Goal: Find specific page/section: Find specific page/section

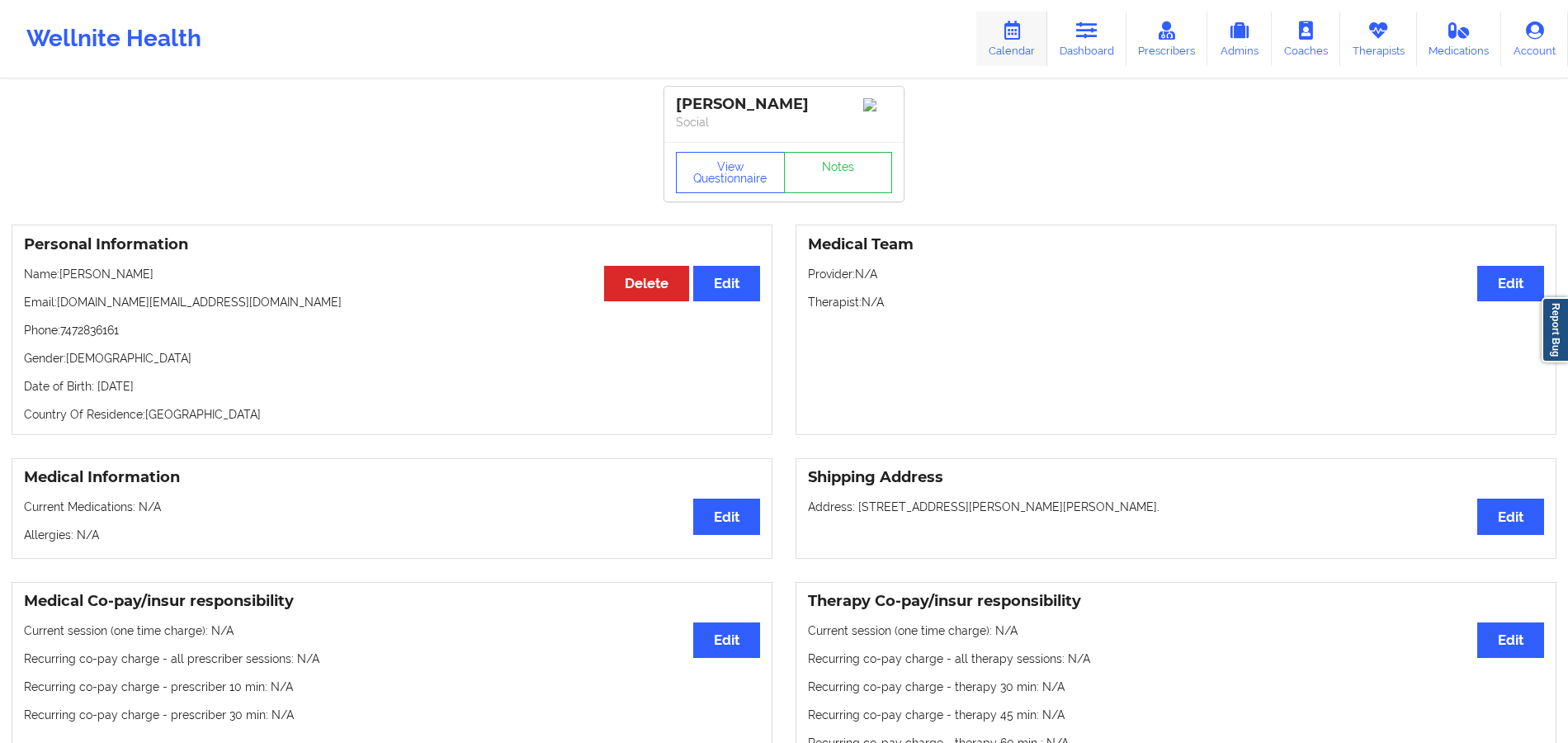
click at [1018, 26] on icon at bounding box center [1011, 31] width 21 height 19
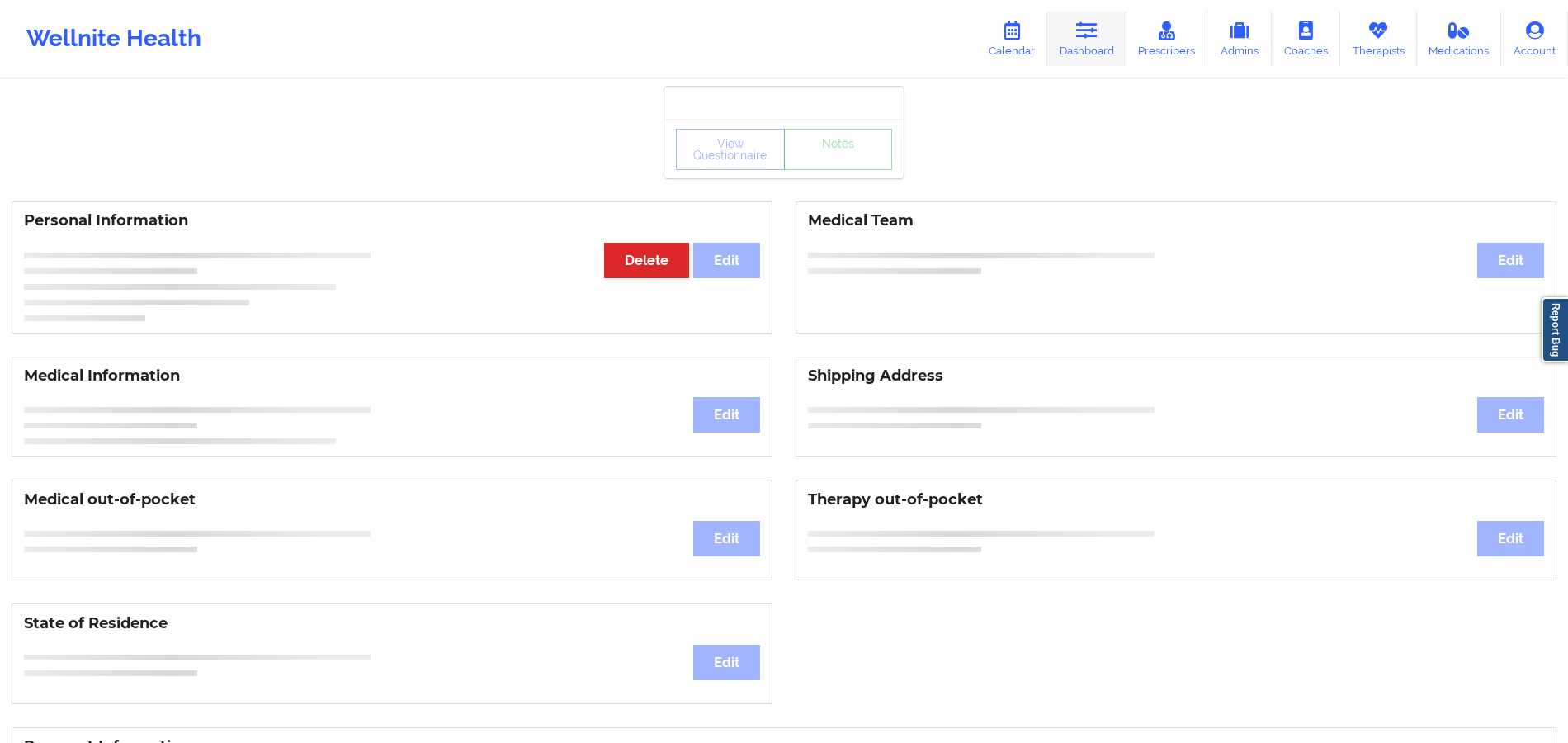
click at [1097, 53] on link "Dashboard" at bounding box center [1086, 38] width 79 height 55
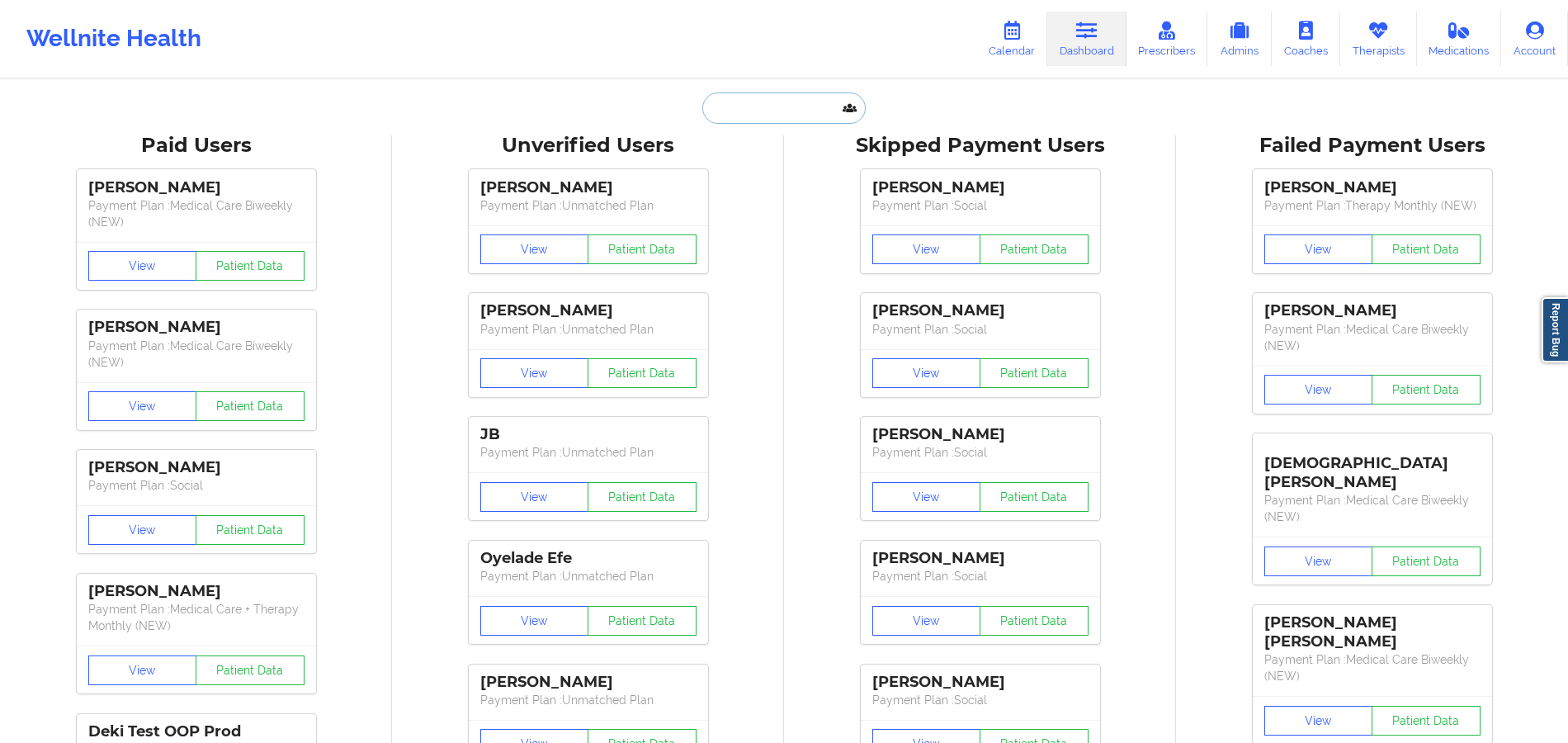
click at [745, 102] on input "text" at bounding box center [784, 109] width 163 height 32
paste input "[PERSON_NAME]"
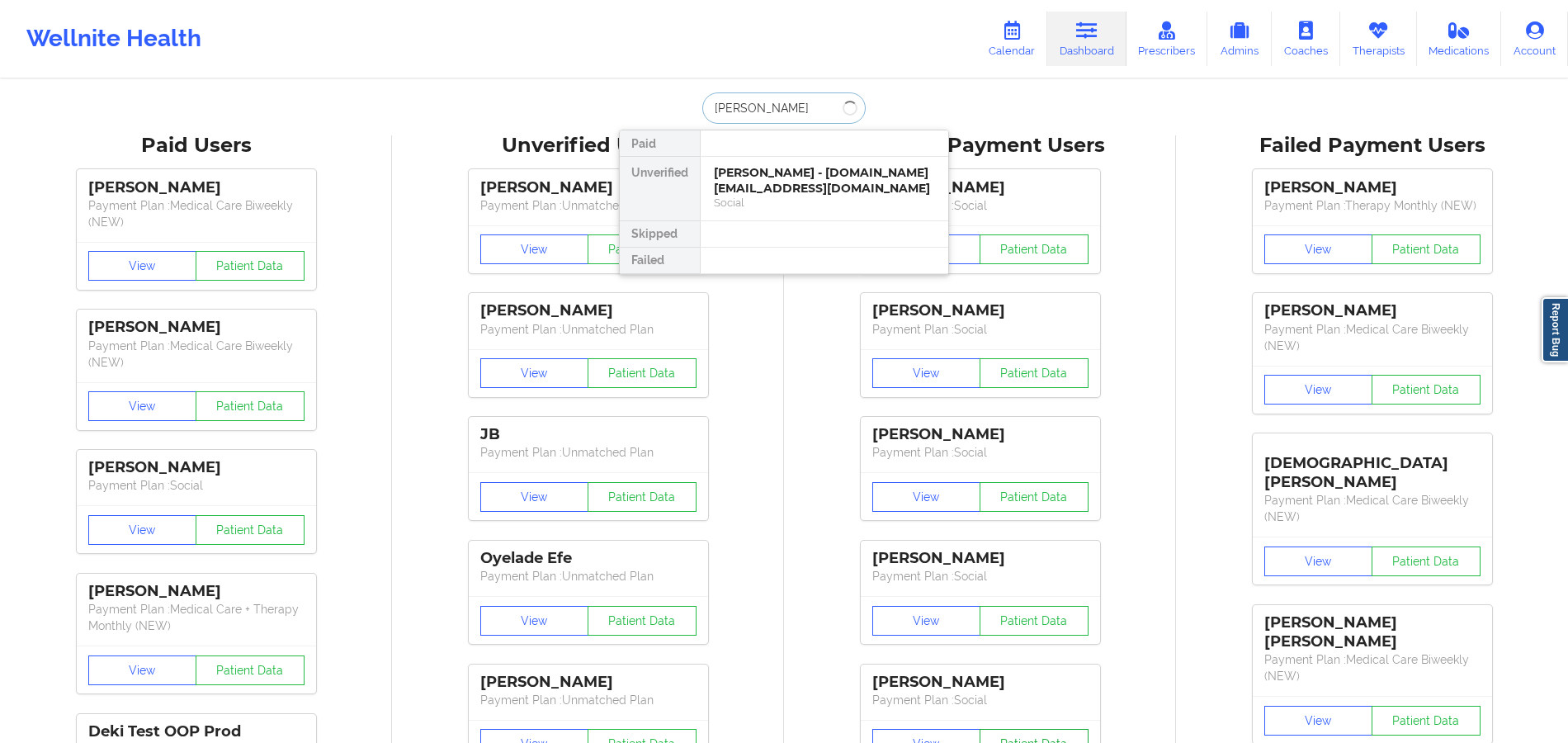
type input "[PERSON_NAME]"
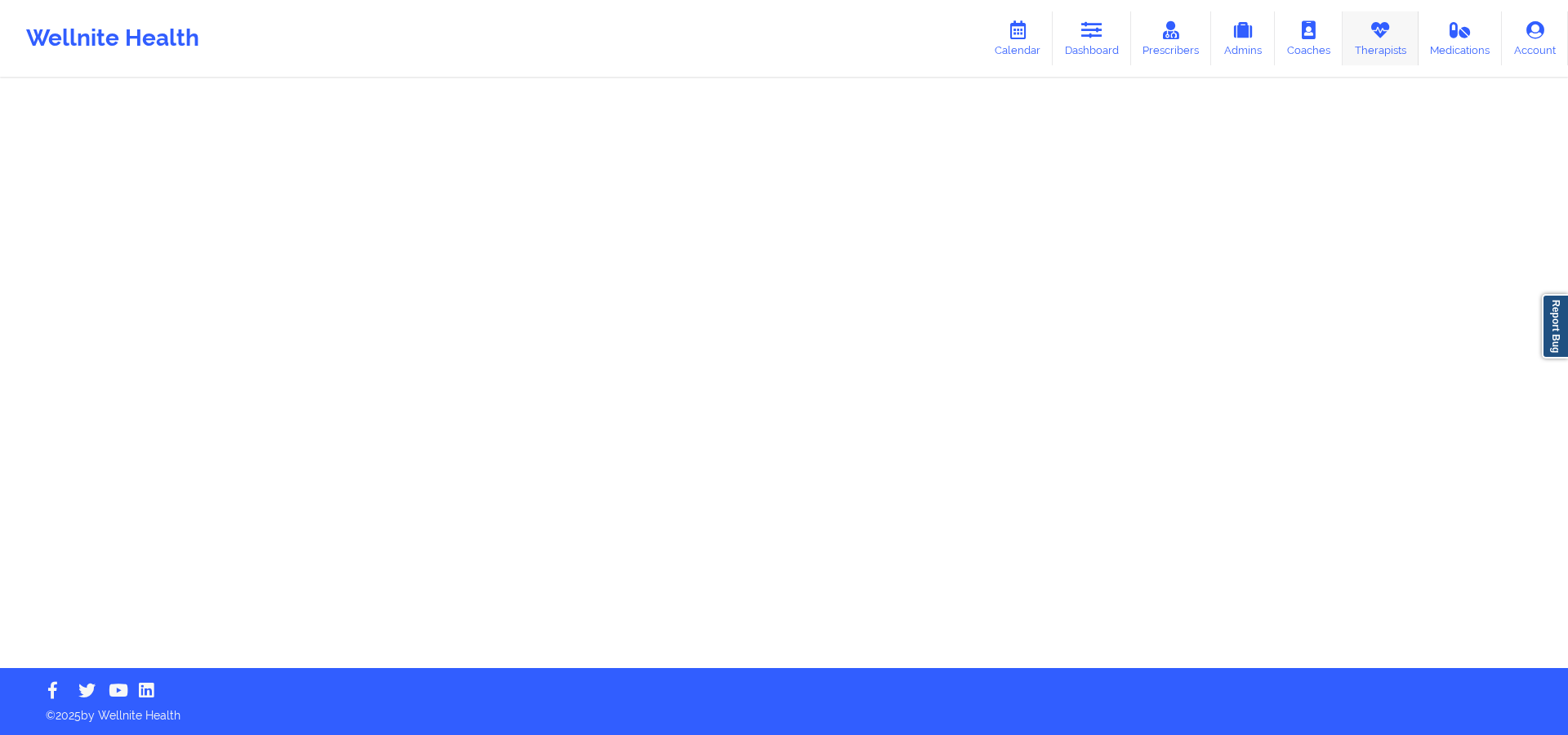
click at [1357, 35] on link "Therapists" at bounding box center [1380, 38] width 76 height 54
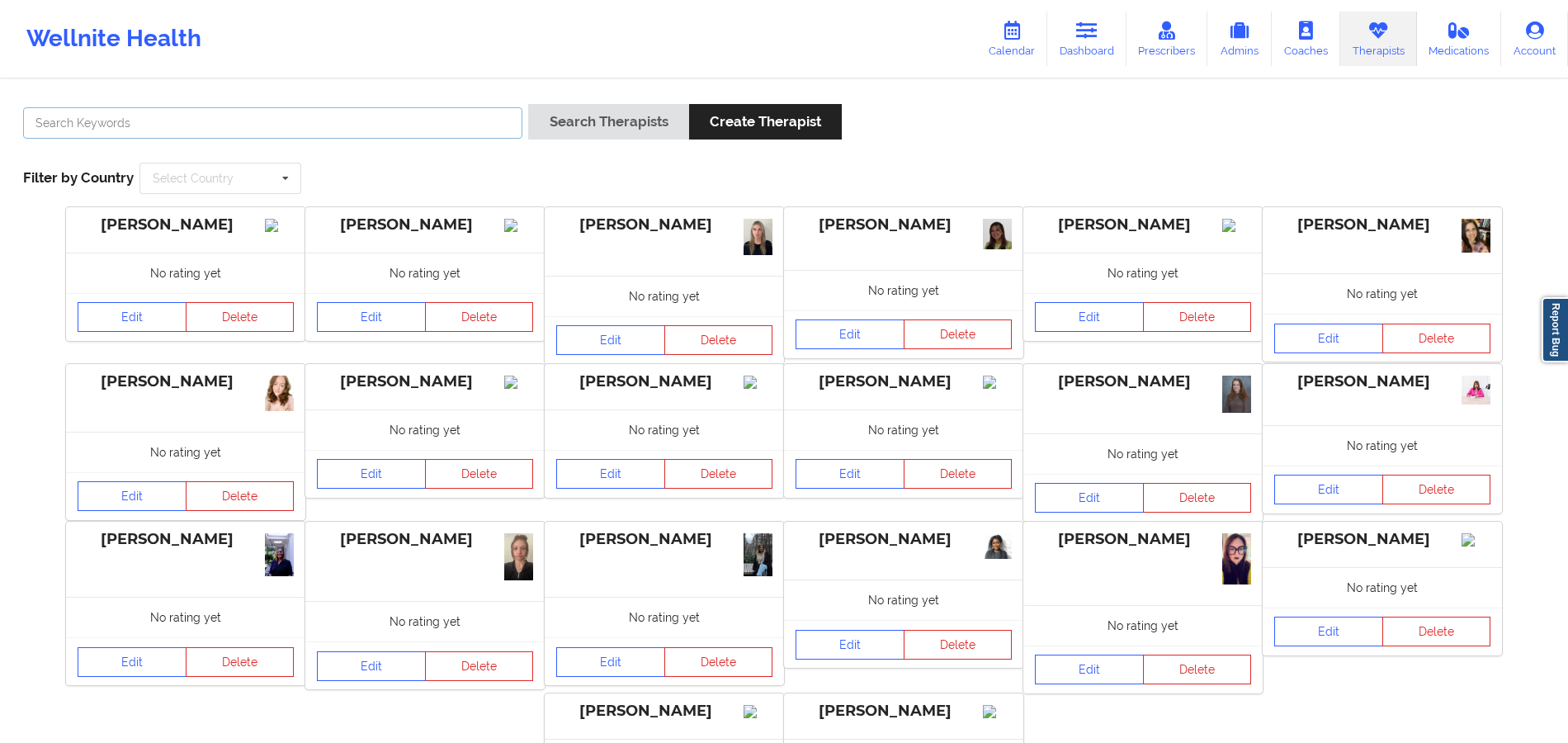
click at [474, 126] on input "text" at bounding box center [273, 123] width 499 height 32
paste input "https://app.wellnite.co/admin/patient/dashboard"
type input "Ellen case"
click at [624, 116] on button "Search Therapists" at bounding box center [608, 122] width 160 height 35
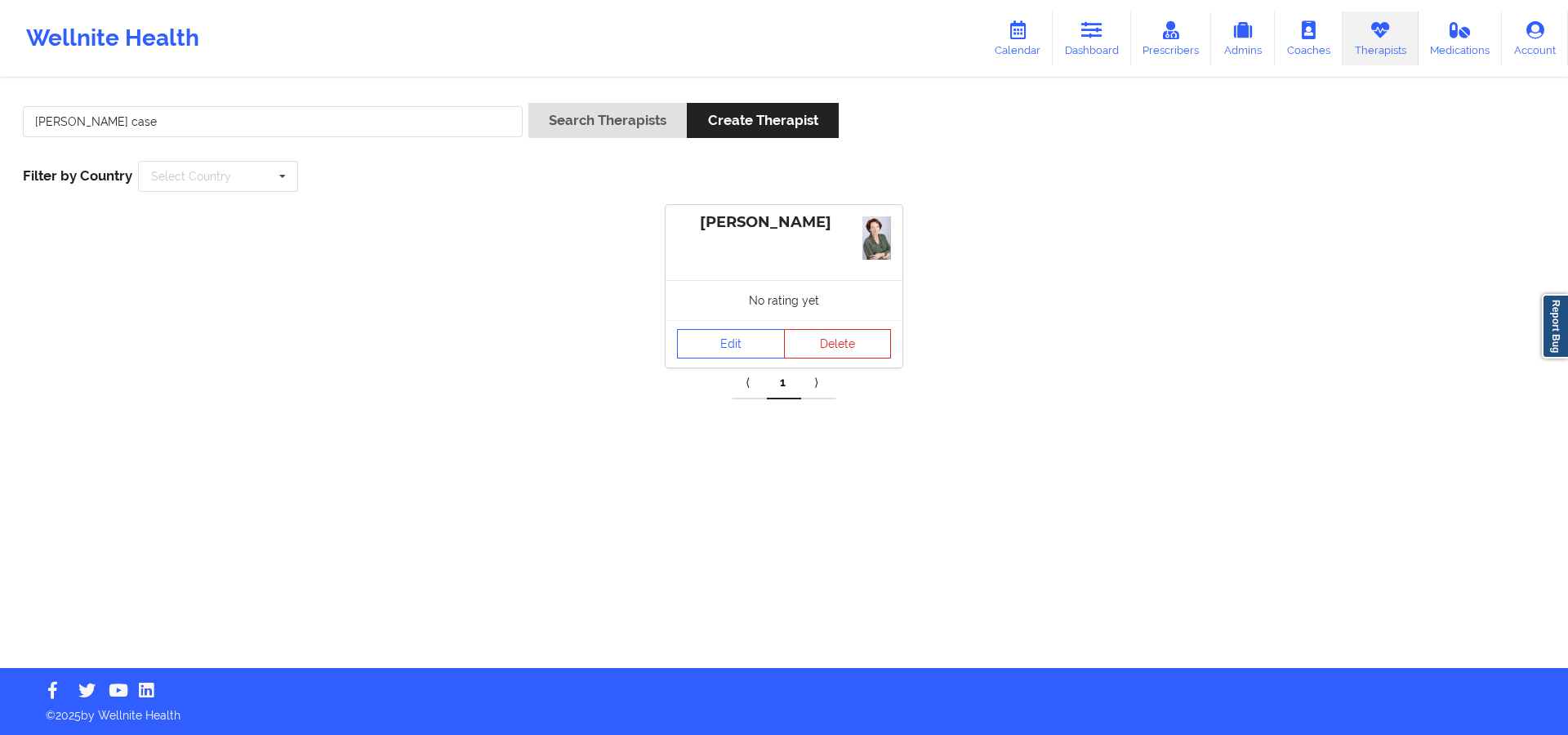
click at [714, 360] on div "Edit Delete" at bounding box center [784, 344] width 237 height 48
click at [717, 348] on link "Edit" at bounding box center [730, 344] width 107 height 29
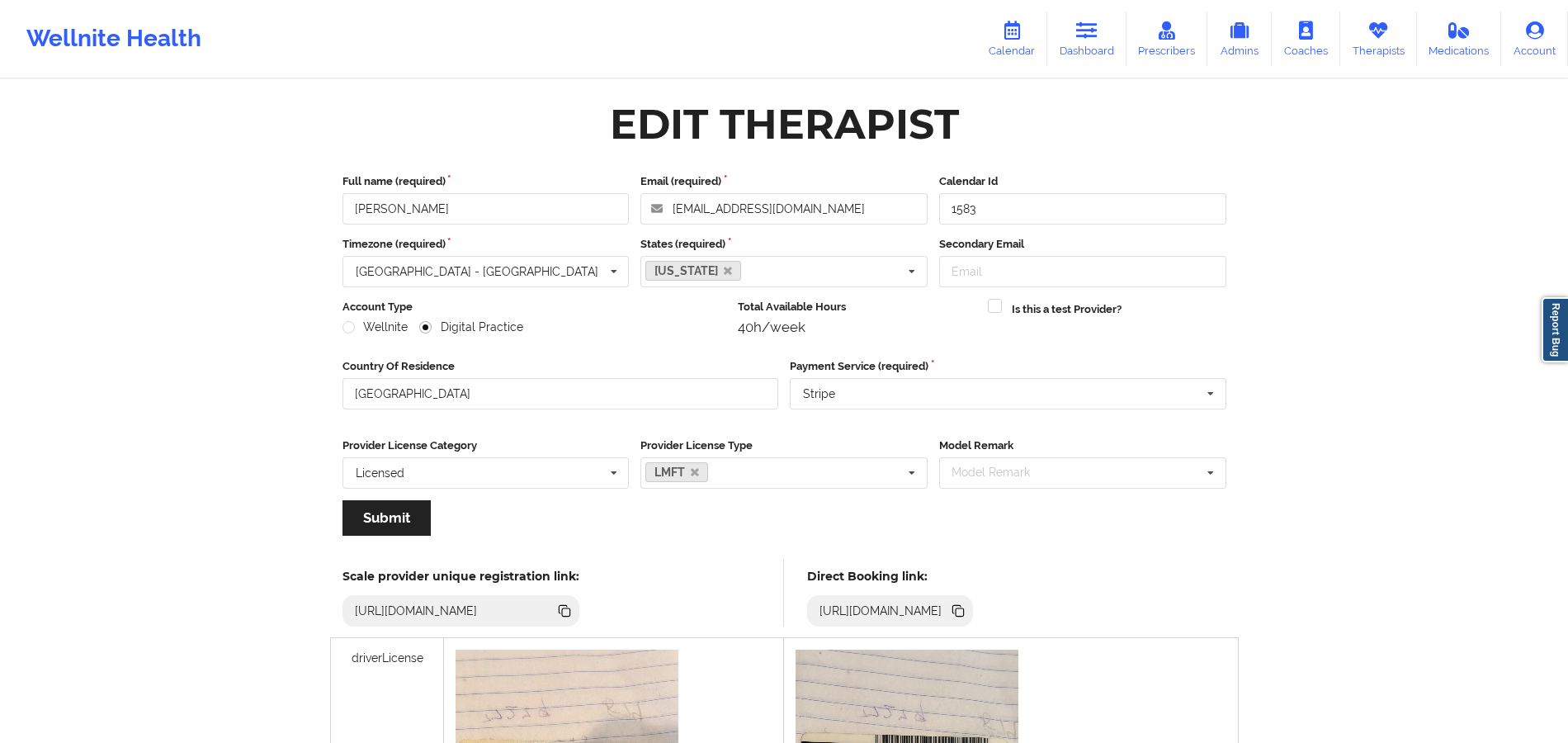
click at [967, 617] on icon at bounding box center [958, 611] width 19 height 19
click at [1382, 37] on icon at bounding box center [1378, 31] width 21 height 19
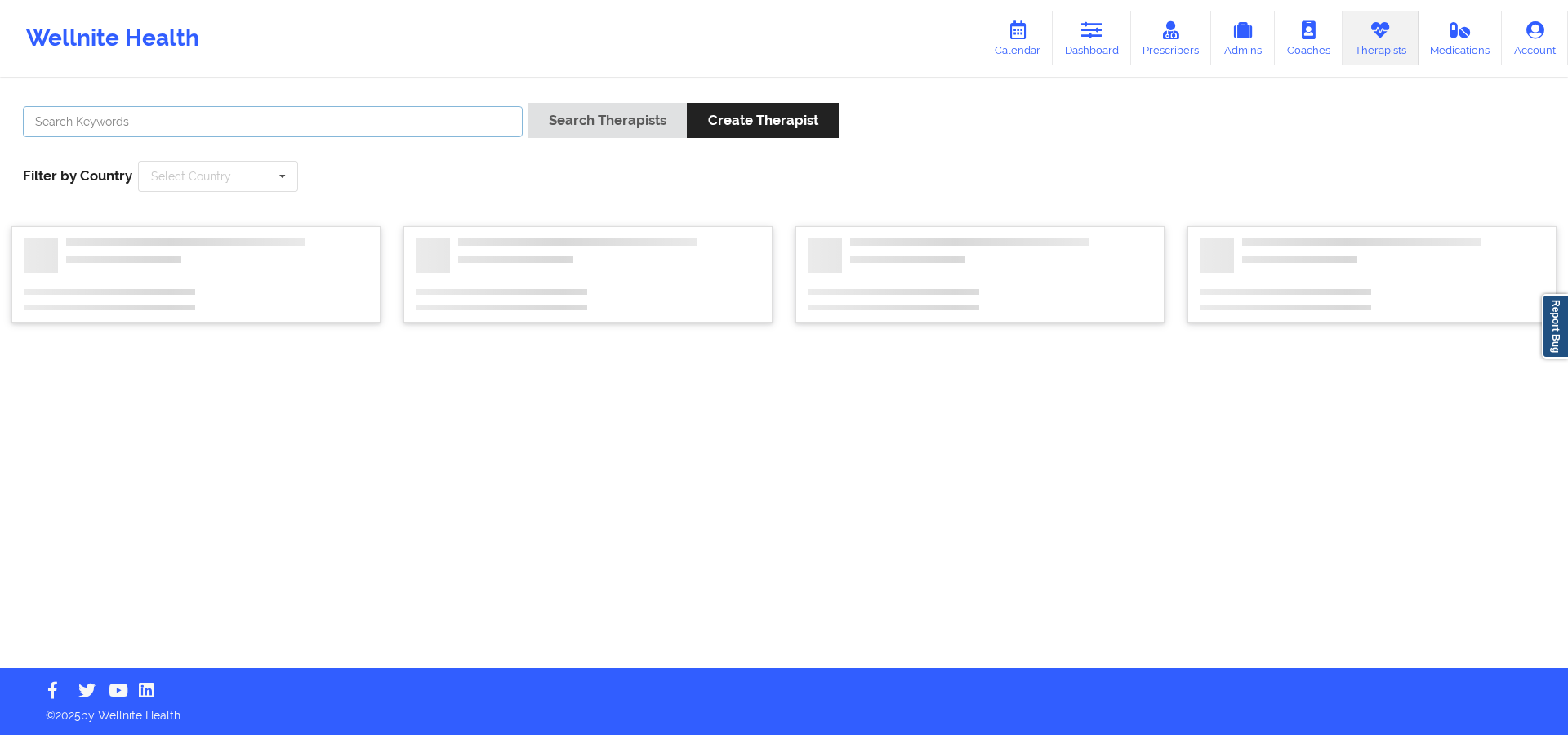
click at [495, 118] on input "text" at bounding box center [272, 122] width 500 height 31
paste input "Beatrice Onifade"
click at [582, 121] on button "Search Therapists" at bounding box center [607, 120] width 159 height 35
click at [584, 125] on div "Beatrice Onifade Search Therapists Create Therapist Filter by Country Select Co…" at bounding box center [784, 373] width 1568 height 588
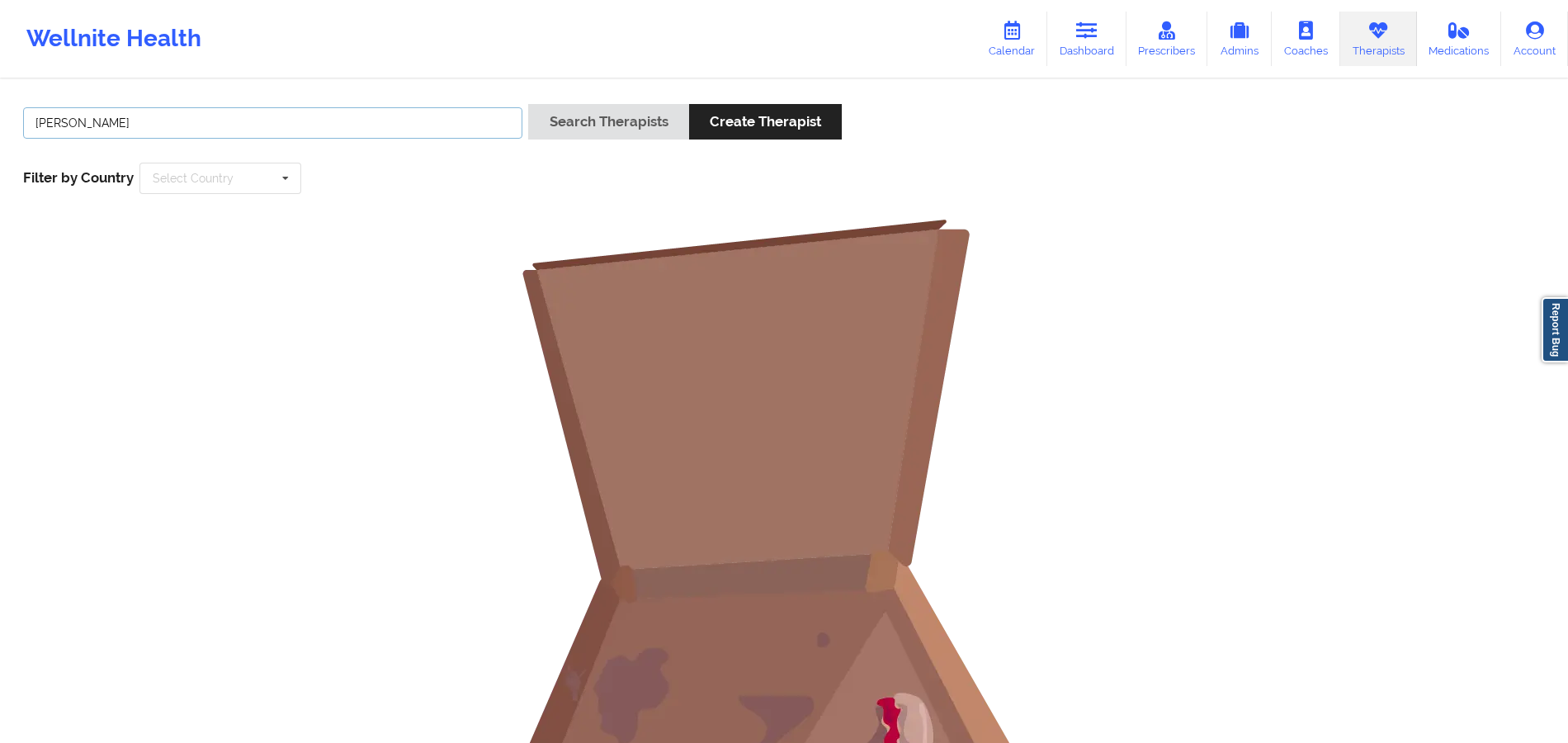
click at [64, 122] on input "Beatrice Onifade" at bounding box center [273, 123] width 499 height 32
click at [641, 93] on div "Onifade Search Therapists Create Therapist Filter by Country Select Country Aus…" at bounding box center [784, 149] width 1545 height 113
click at [640, 142] on div "Search Therapists Create Therapist" at bounding box center [685, 127] width 313 height 47
click at [640, 135] on button "Search Therapists" at bounding box center [608, 122] width 160 height 35
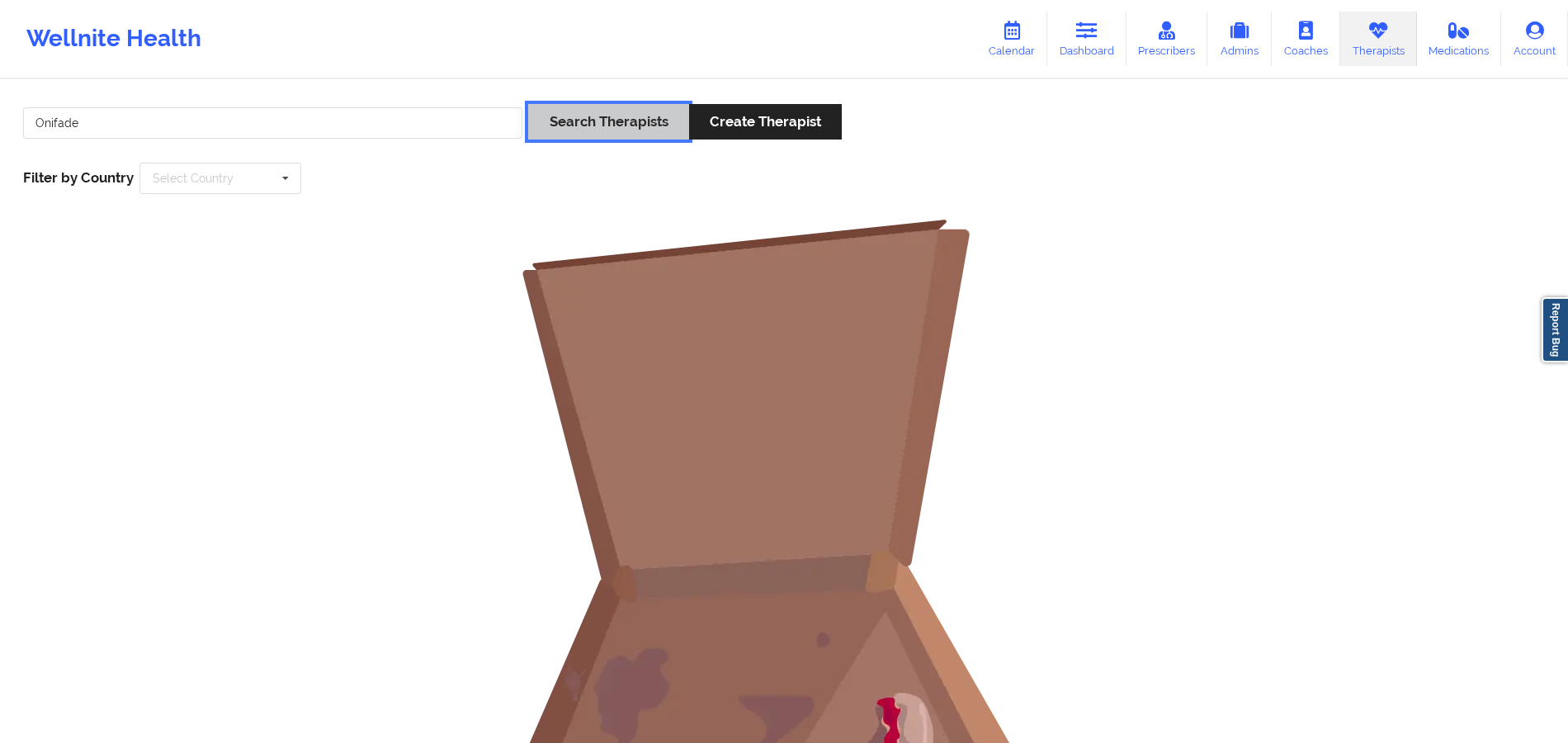
click at [640, 135] on button "Search Therapists" at bounding box center [608, 122] width 160 height 35
click at [57, 120] on input "Onifade" at bounding box center [273, 123] width 499 height 32
paste input "Beatrice"
click at [103, 124] on input "Beatrice Onifade" at bounding box center [273, 123] width 499 height 32
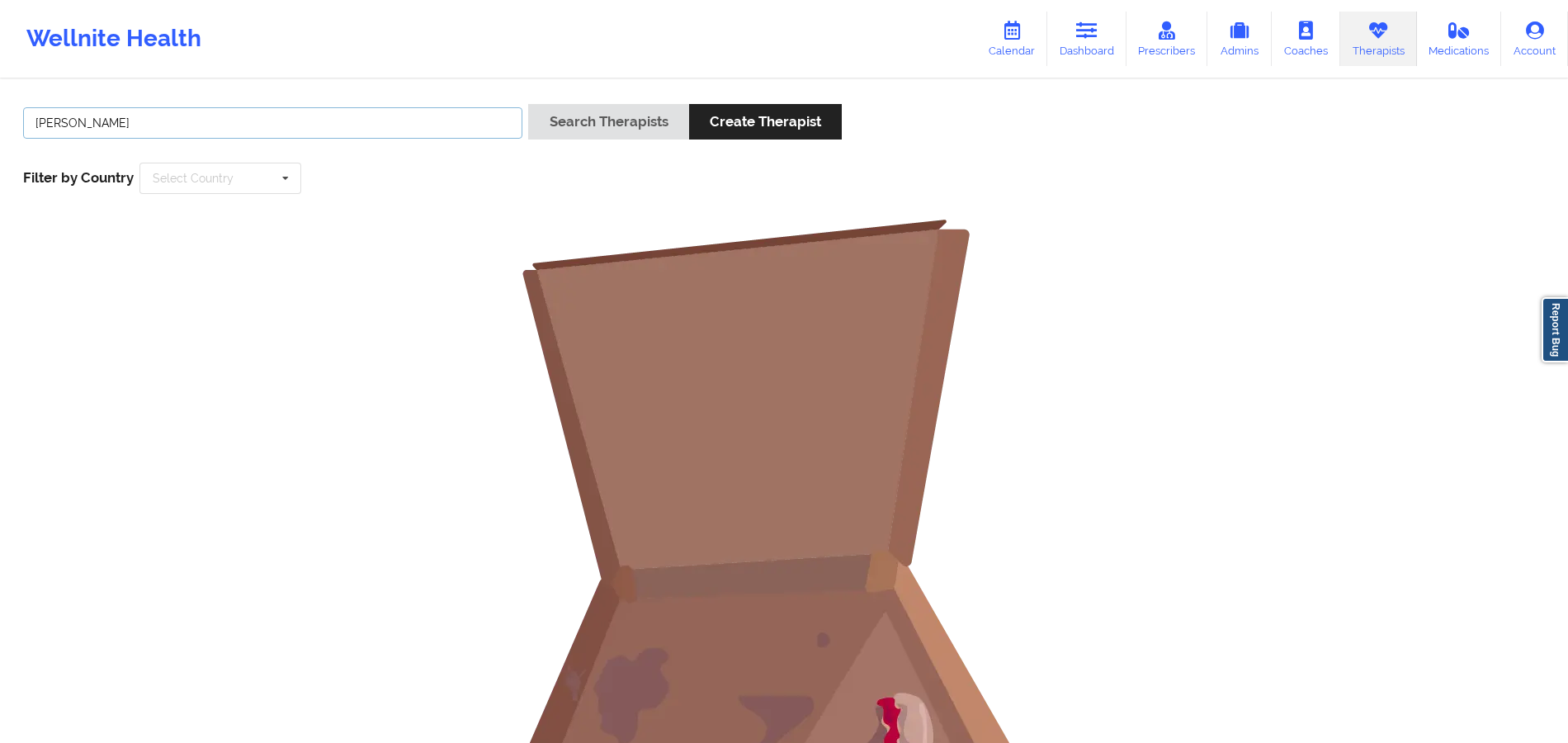
click at [103, 124] on input "Beatrice Onifade" at bounding box center [273, 123] width 499 height 32
click at [450, 113] on input "Beatrice Onifade" at bounding box center [273, 123] width 499 height 32
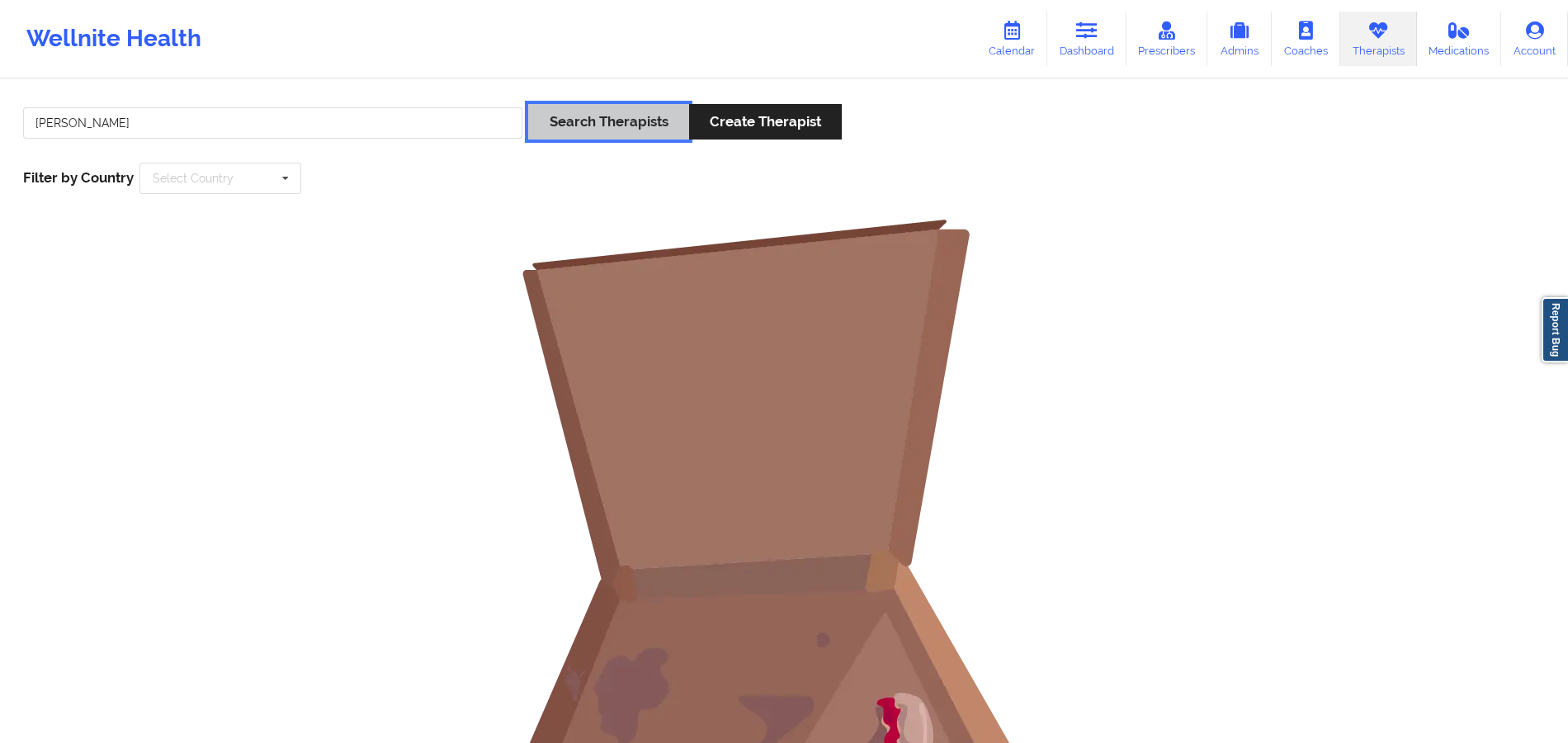
click at [576, 106] on button "Search Therapists" at bounding box center [608, 122] width 160 height 35
click at [103, 121] on input "Beatrice Onifade" at bounding box center [273, 123] width 499 height 32
type input "Beatrice"
click at [604, 119] on button "Search Therapists" at bounding box center [608, 122] width 160 height 35
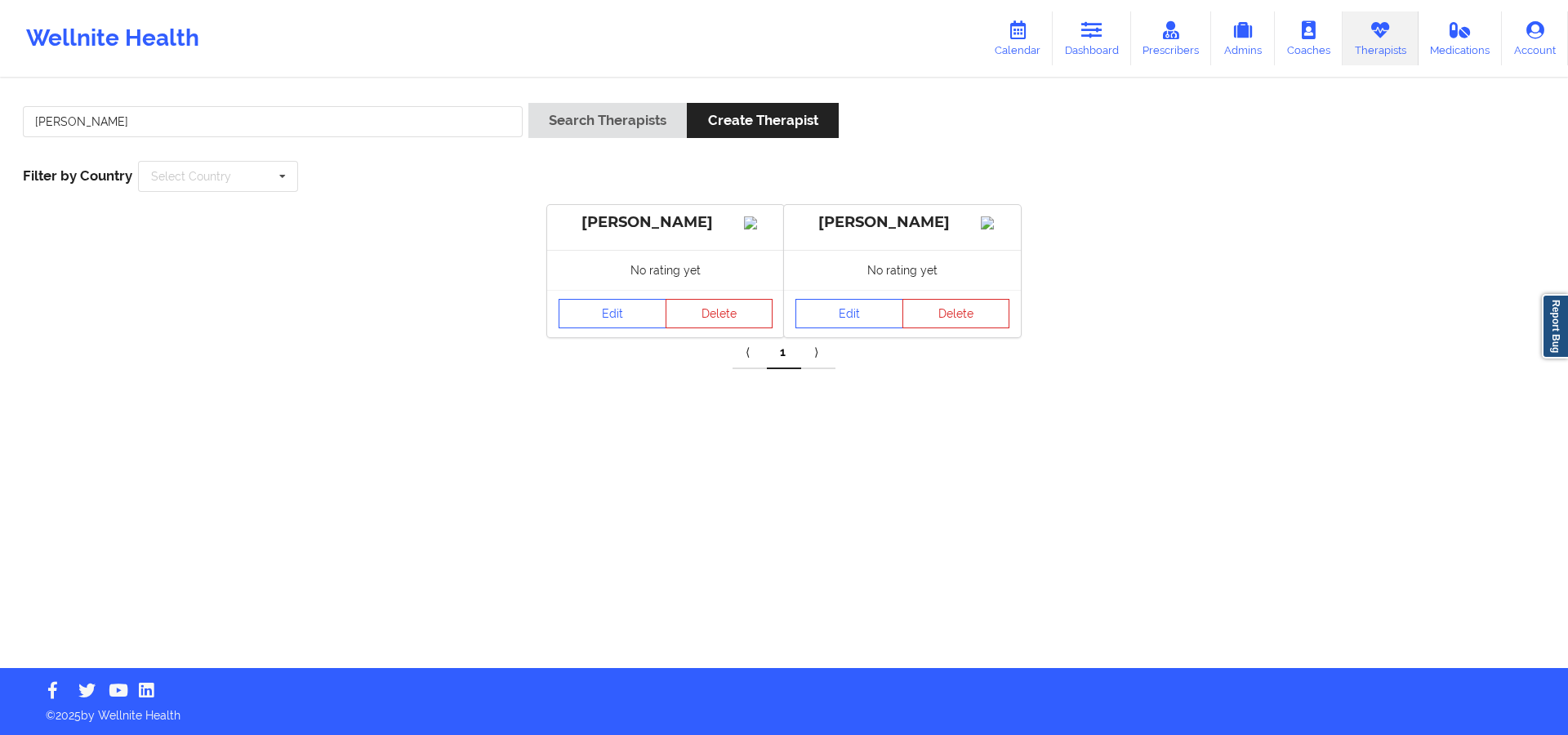
click at [883, 391] on div "Beatrice Search Therapists Create Therapist Filter by Country Select Country Au…" at bounding box center [784, 373] width 1568 height 588
